Goal: Transaction & Acquisition: Obtain resource

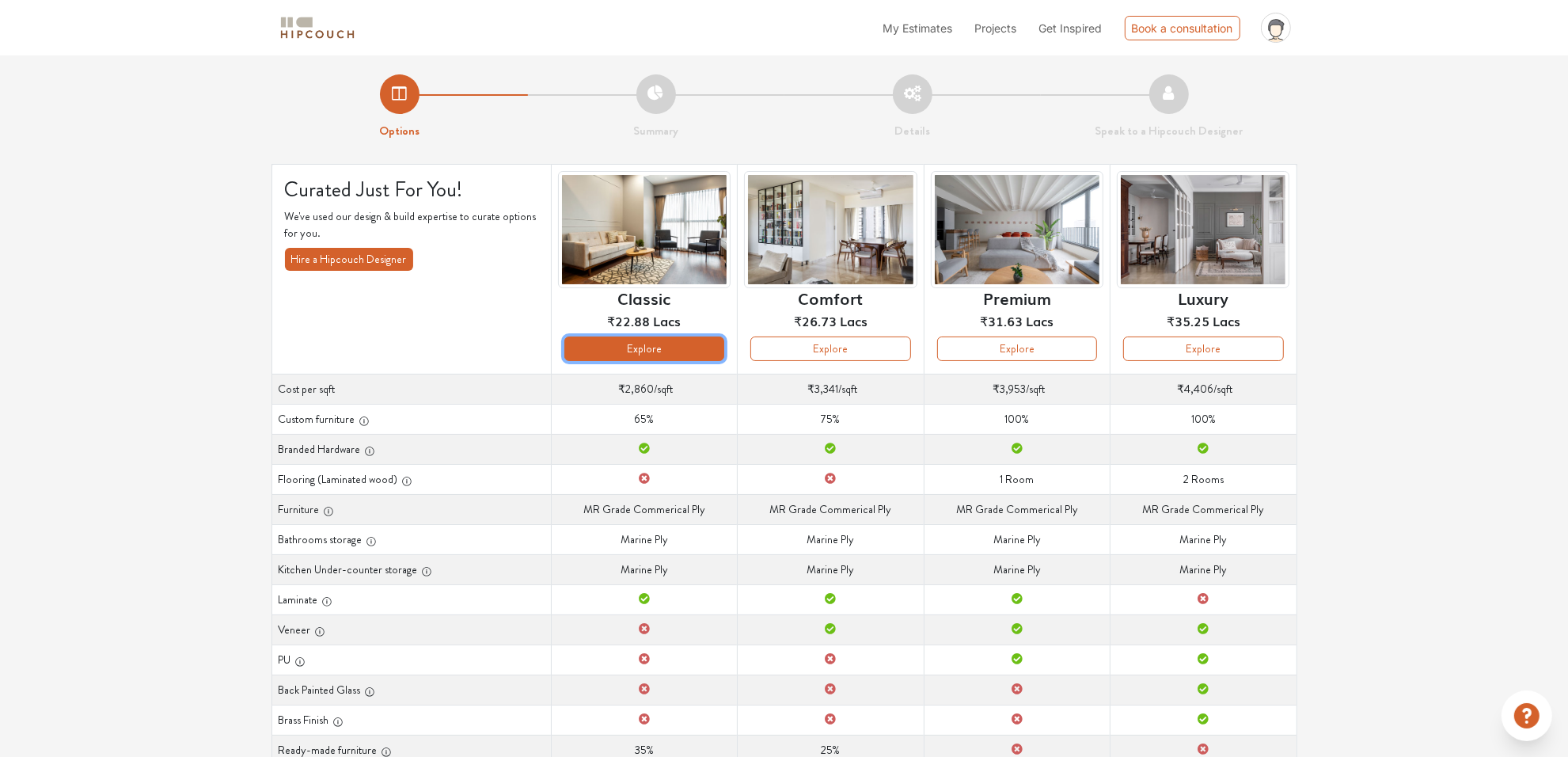
click at [685, 349] on button "Explore" at bounding box center [644, 349] width 160 height 25
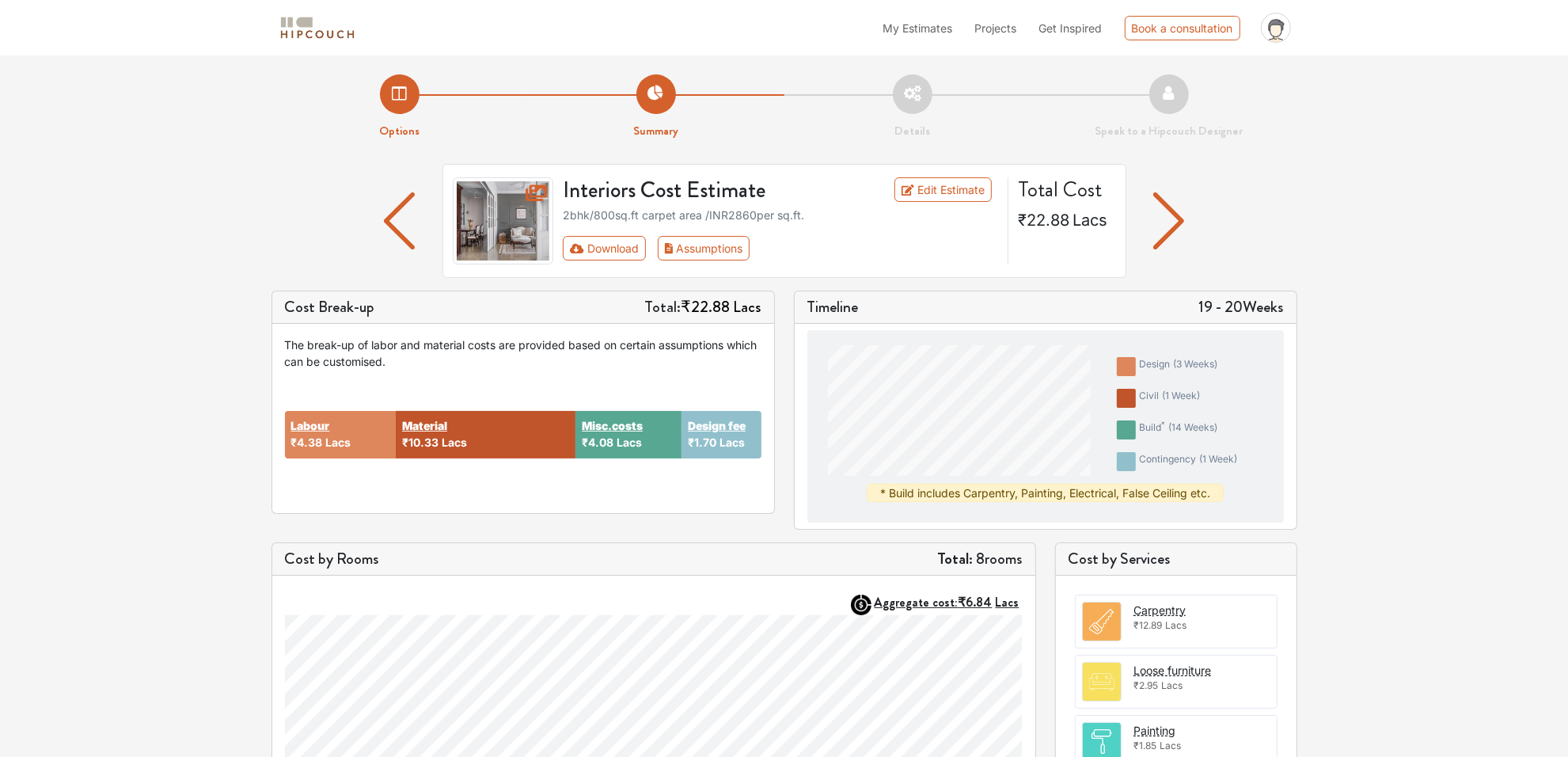
click at [656, 89] on li "Summary" at bounding box center [656, 107] width 256 height 65
click at [400, 198] on img "button" at bounding box center [400, 221] width 31 height 57
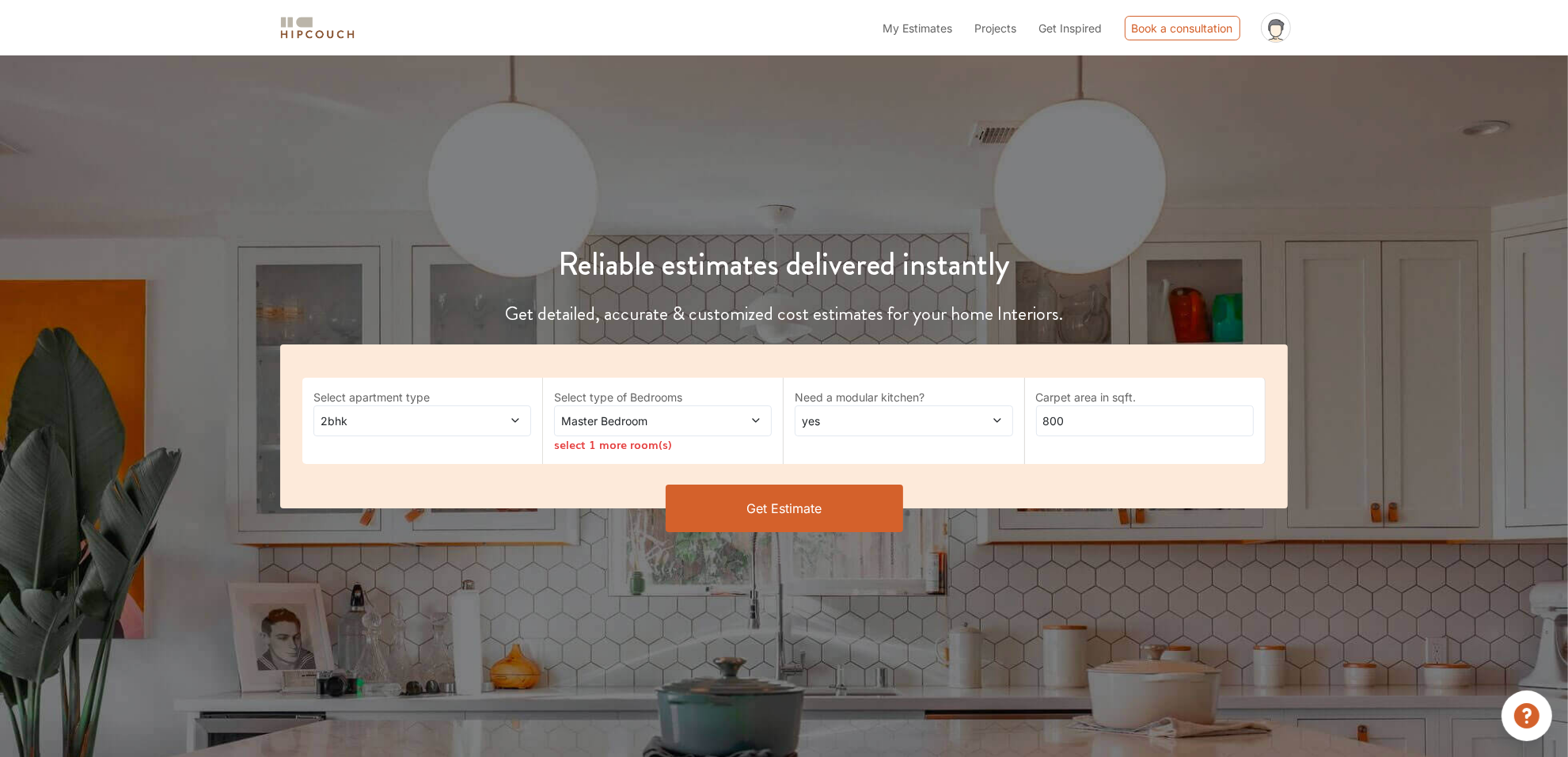
click at [794, 525] on button "Get Estimate" at bounding box center [784, 508] width 237 height 47
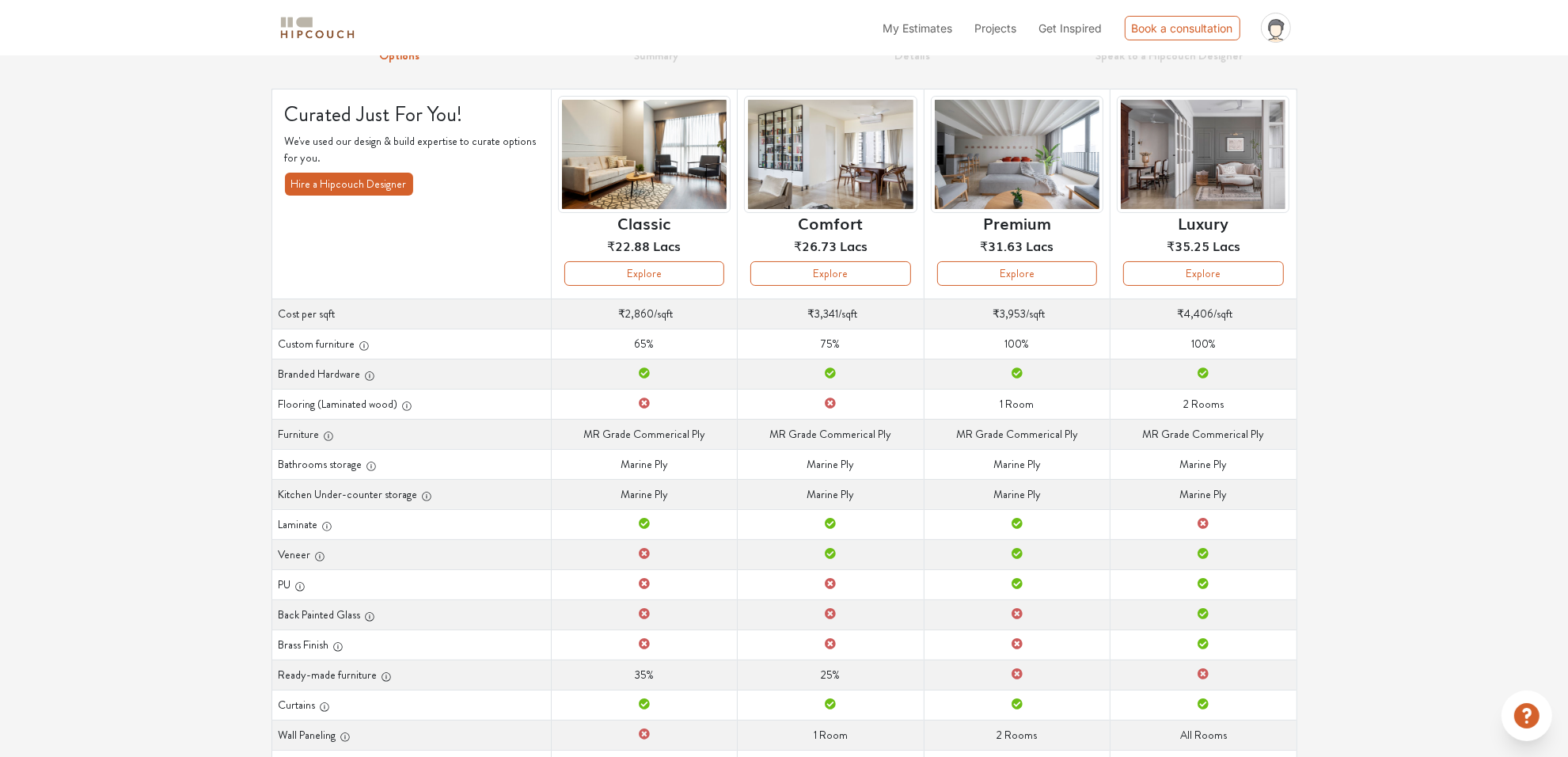
scroll to position [35, 0]
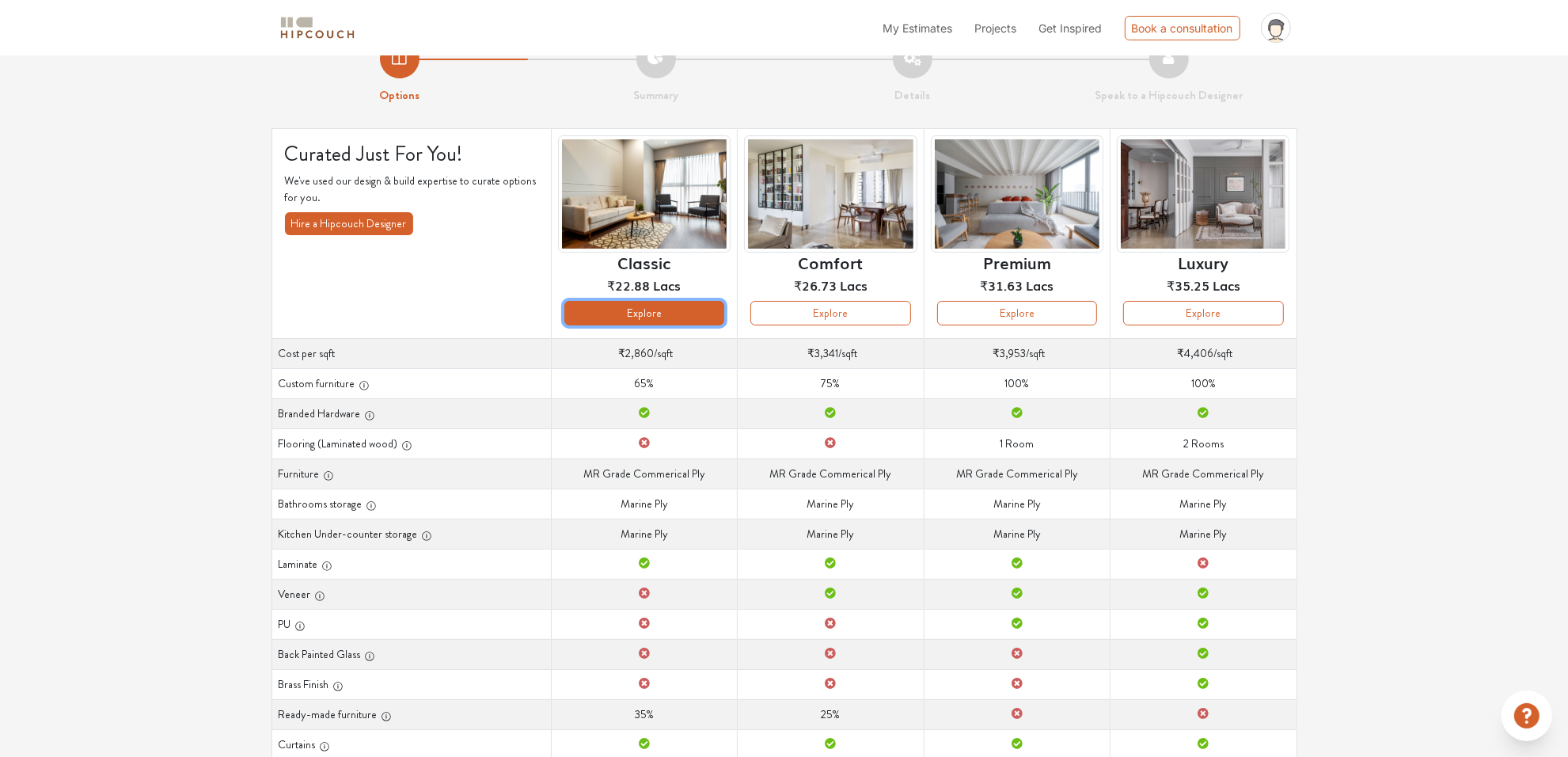
click at [669, 314] on button "Explore" at bounding box center [644, 313] width 160 height 25
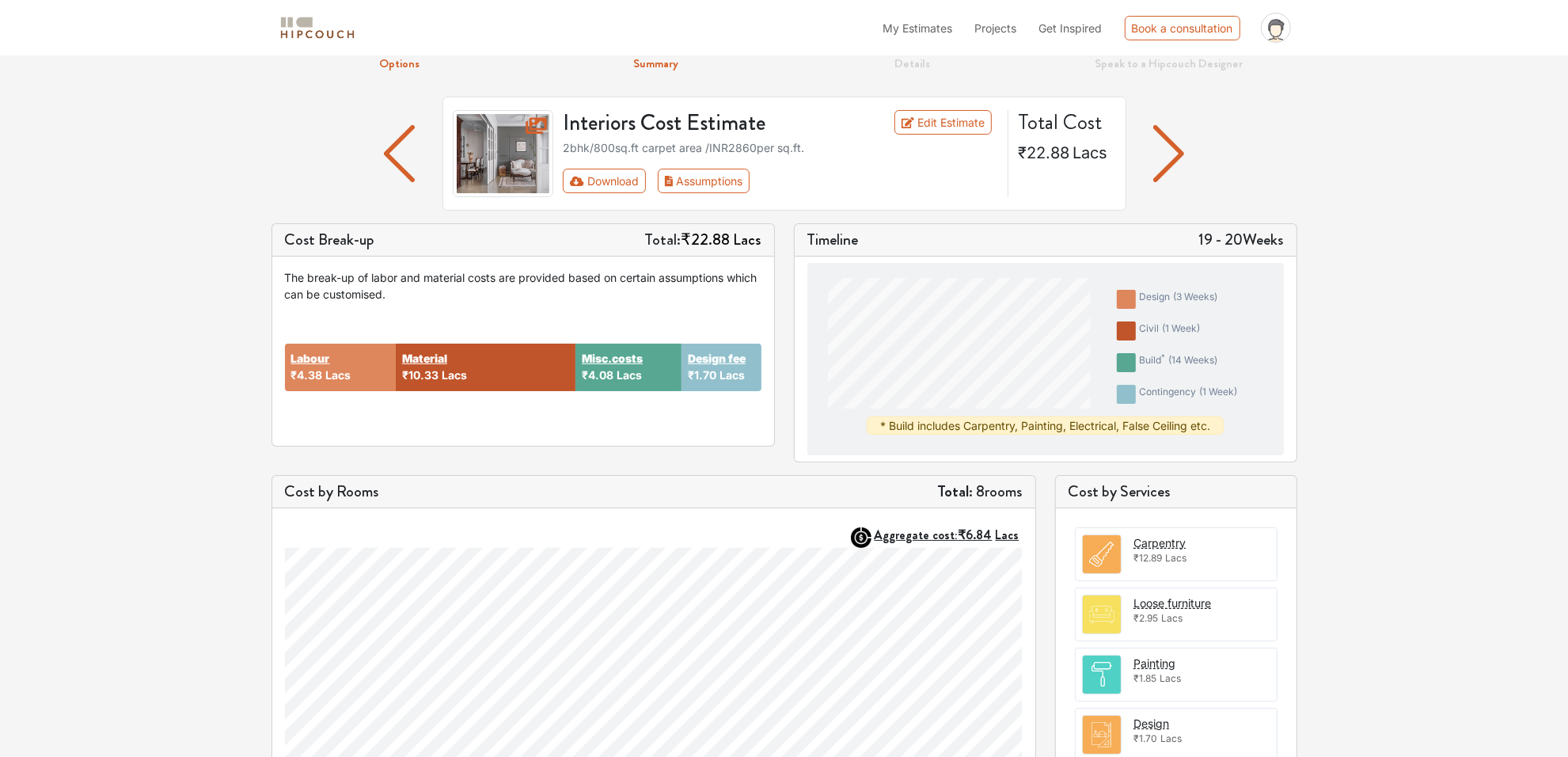
scroll to position [70, 0]
